Goal: Transaction & Acquisition: Purchase product/service

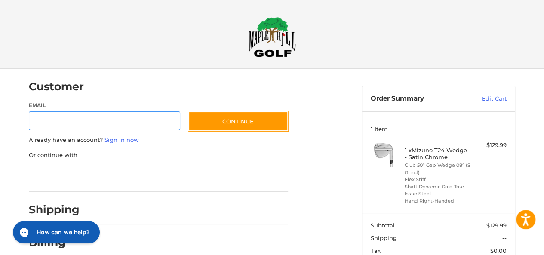
click at [132, 129] on input "Email" at bounding box center [104, 120] width 151 height 19
type input "**********"
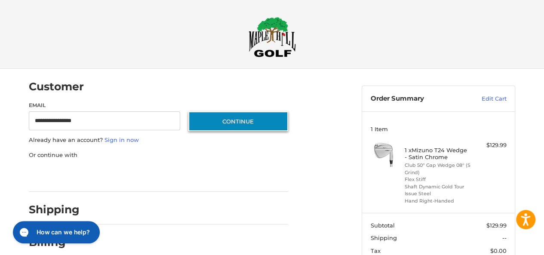
click at [258, 123] on button "Continue" at bounding box center [238, 121] width 100 height 20
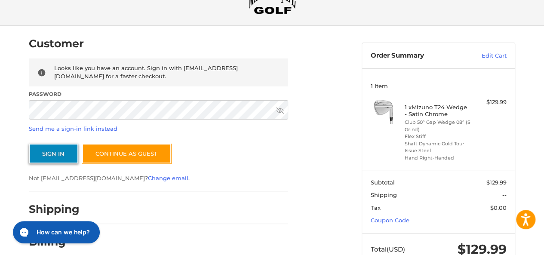
click at [40, 159] on button "Sign In" at bounding box center [53, 154] width 49 height 20
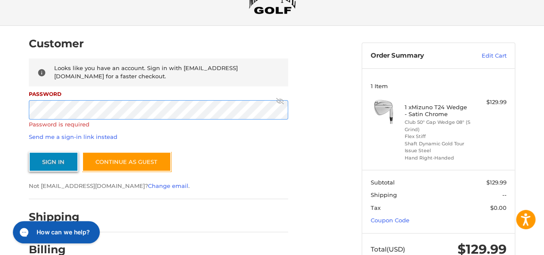
scroll to position [15, 0]
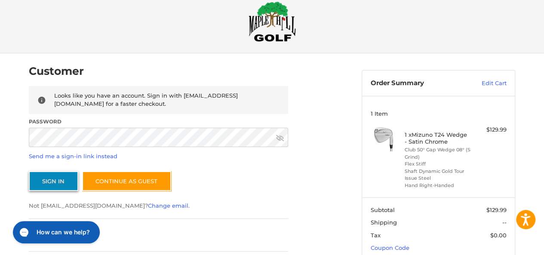
click at [55, 177] on button "Sign In" at bounding box center [53, 181] width 49 height 20
